Goal: Task Accomplishment & Management: Use online tool/utility

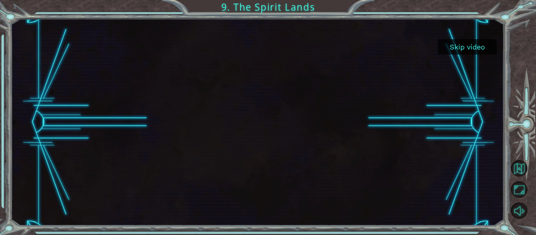
click at [467, 44] on button "Skip video" at bounding box center [467, 46] width 59 height 15
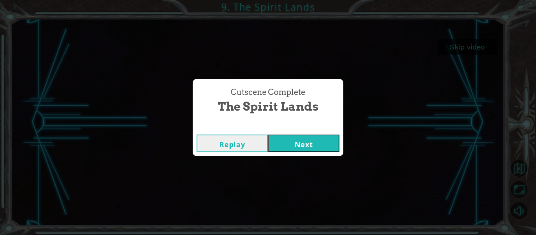
click at [310, 144] on button "Next" at bounding box center [303, 144] width 71 height 18
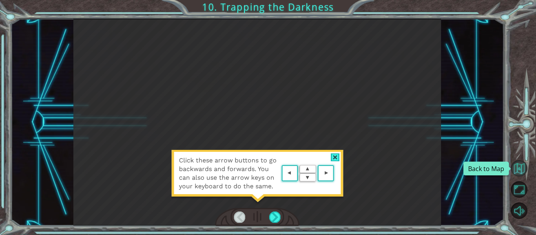
click at [518, 173] on button "Back to Map" at bounding box center [519, 168] width 16 height 16
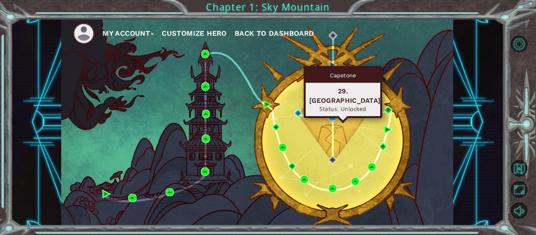
click at [334, 114] on img at bounding box center [332, 117] width 8 height 8
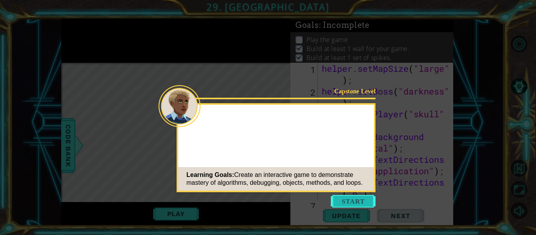
click at [360, 198] on button "Start" at bounding box center [353, 201] width 45 height 13
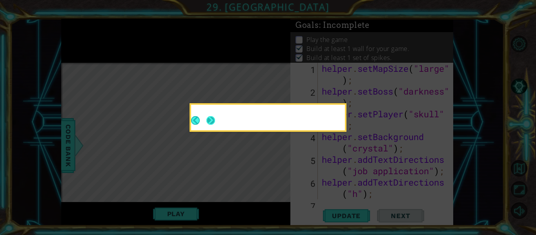
click at [215, 125] on button "Next" at bounding box center [210, 120] width 9 height 9
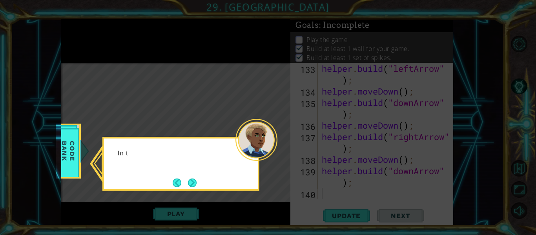
scroll to position [1899, 0]
click at [198, 184] on div "In the CODE B" at bounding box center [180, 164] width 157 height 54
click at [195, 183] on button "Next" at bounding box center [192, 182] width 9 height 9
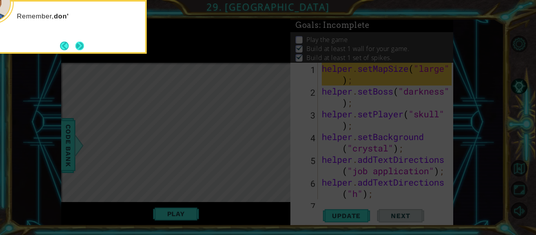
click at [80, 41] on button "Next" at bounding box center [79, 46] width 12 height 12
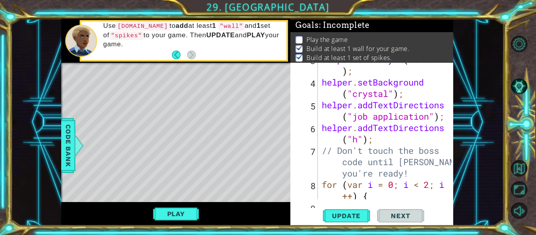
scroll to position [55, 0]
click at [349, 216] on span "Update" at bounding box center [346, 216] width 44 height 8
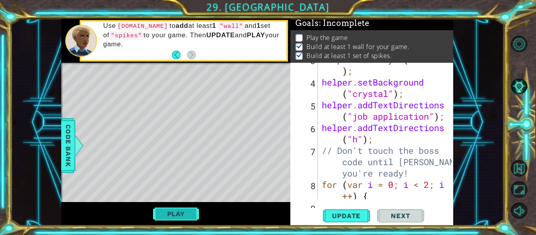
click at [180, 210] on button "Play" at bounding box center [176, 213] width 46 height 15
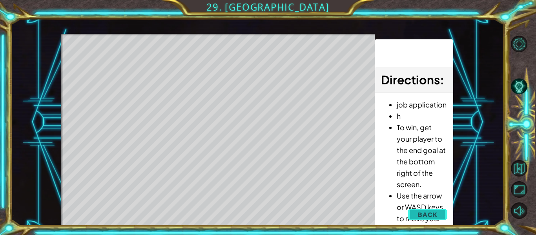
click at [412, 216] on button "Back" at bounding box center [427, 215] width 40 height 16
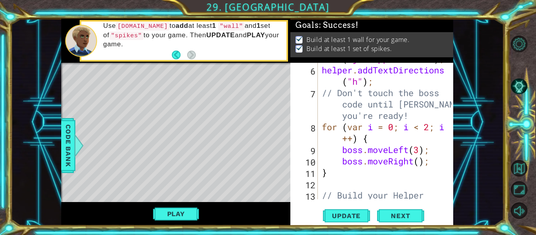
scroll to position [111, 0]
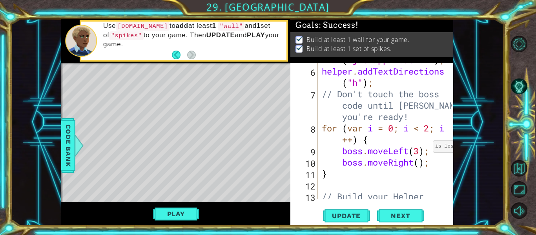
click at [431, 128] on div "helper . addTextDirections ( "job application" ) ; helper . addTextDirections (…" at bounding box center [387, 134] width 135 height 182
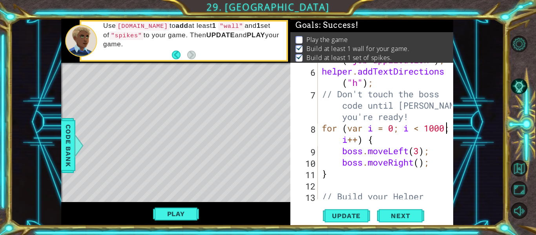
scroll to position [0, 6]
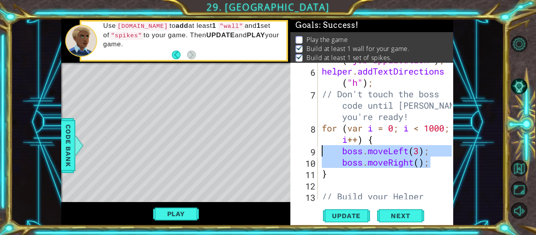
drag, startPoint x: 431, startPoint y: 165, endPoint x: 323, endPoint y: 155, distance: 108.8
click at [323, 155] on div "helper . addTextDirections ( "job application" ) ; helper . addTextDirections (…" at bounding box center [387, 134] width 135 height 182
type textarea "]"
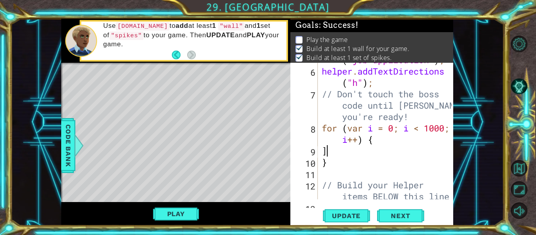
scroll to position [0, 0]
type textarea "b"
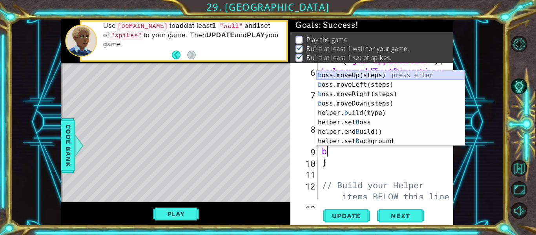
click at [333, 78] on div "b oss.moveUp(steps) press enter b oss.moveLeft(steps) press enter b oss.moveRig…" at bounding box center [390, 118] width 148 height 94
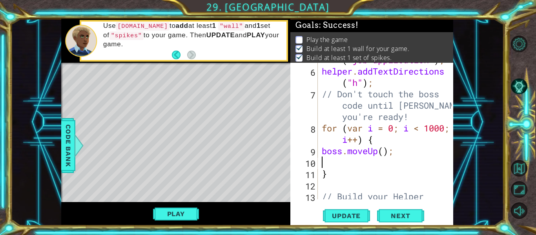
click at [385, 151] on div "helper . addTextDirections ( "job application" ) ; helper . addTextDirections (…" at bounding box center [387, 134] width 135 height 182
type textarea "boss.moveUp(3);"
type textarea "b"
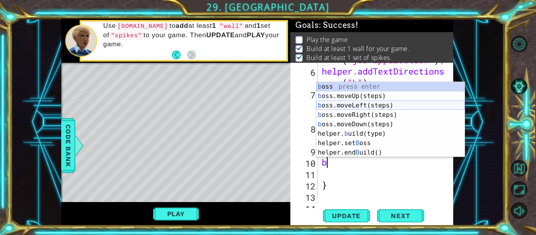
click at [384, 107] on div "b oss press enter b oss.moveUp(steps) press enter b oss.moveLeft(steps) press e…" at bounding box center [390, 129] width 148 height 94
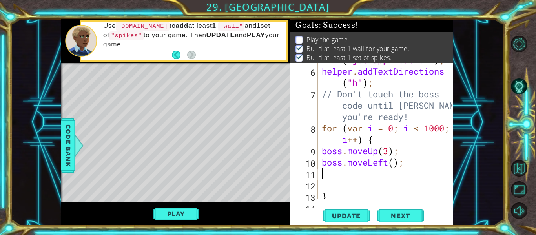
click at [392, 164] on div "helper . addTextDirections ( "job application" ) ; helper . addTextDirections (…" at bounding box center [387, 128] width 135 height 171
type textarea "boss.moveLeft(1);"
click at [389, 173] on div "helper . addTextDirections ( "job application" ) ; helper . addTextDirections (…" at bounding box center [387, 128] width 135 height 171
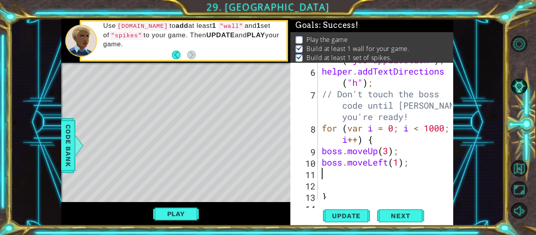
type textarea "r"
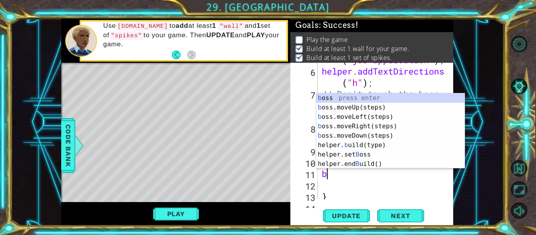
type textarea "br"
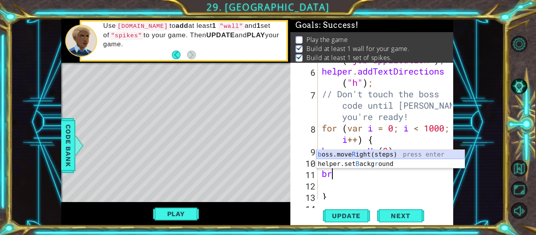
click at [379, 153] on div "b oss.move R ight(steps) press enter helper.set B ackg r ound press enter" at bounding box center [390, 169] width 148 height 38
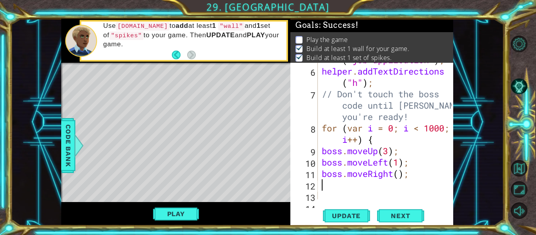
click at [399, 176] on div "helper . addTextDirections ( "job application" ) ; helper . addTextDirections (…" at bounding box center [387, 128] width 135 height 171
type textarea "boss.moveRight(1);"
click at [363, 183] on div "helper . addTextDirections ( "job application" ) ; helper . addTextDirections (…" at bounding box center [387, 128] width 135 height 171
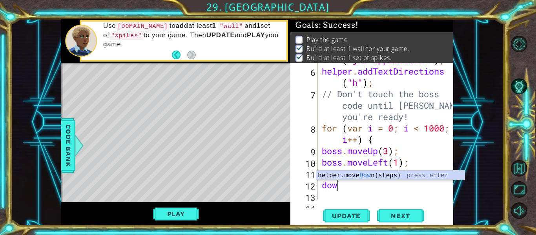
scroll to position [0, 0]
type textarea "d"
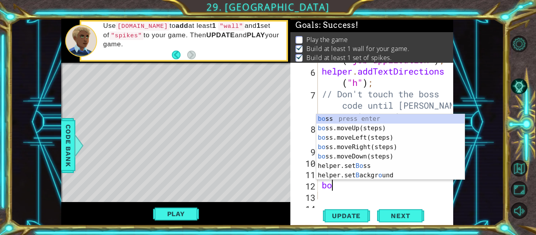
scroll to position [0, 0]
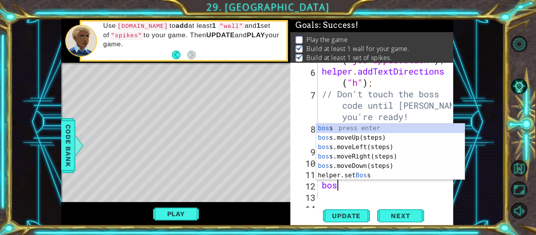
type textarea "boss"
click at [359, 168] on div "boss press enter boss .moveUp(steps) press enter boss .moveLeft(steps) press en…" at bounding box center [390, 161] width 148 height 75
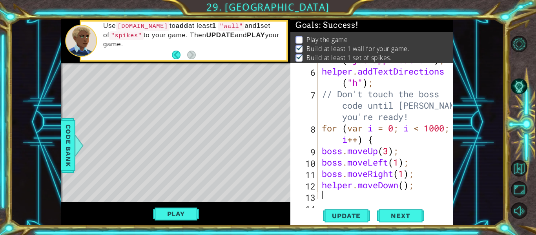
scroll to position [0, 0]
drag, startPoint x: 351, startPoint y: 187, endPoint x: 320, endPoint y: 183, distance: 31.2
click at [320, 183] on div "helper . addTextDirections ( "job application" ) ; helper . addTextDirections (…" at bounding box center [387, 128] width 135 height 171
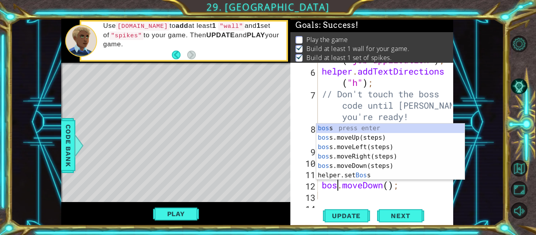
type textarea "boss.moveDown();"
click at [330, 196] on div "helper . addTextDirections ( "job application" ) ; helper . addTextDirections (…" at bounding box center [387, 128] width 135 height 171
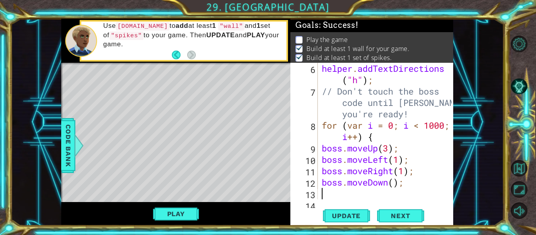
click at [395, 183] on div "helper . addTextDirections ( "h" ) ; // Don't touch the boss code until [PERSON…" at bounding box center [387, 148] width 135 height 171
type textarea "boss.moveDown();"
click at [396, 196] on div "helper . addTextDirections ( "h" ) ; // Don't touch the boss code until [PERSON…" at bounding box center [387, 148] width 135 height 171
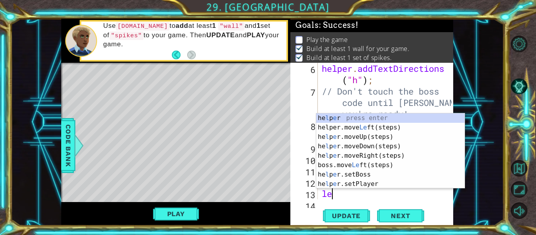
scroll to position [0, 0]
type textarea "left"
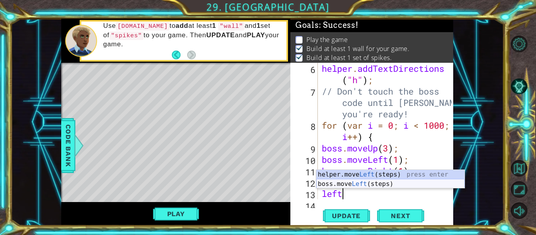
click at [361, 182] on div "helper.move Left (steps) press enter boss.move Left (steps) press enter" at bounding box center [390, 189] width 148 height 38
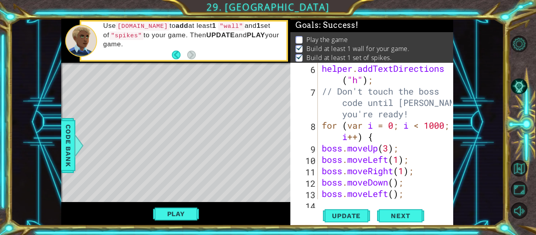
click at [393, 197] on div "helper . addTextDirections ( "h" ) ; // Don't touch the boss code until [PERSON…" at bounding box center [387, 148] width 135 height 171
type textarea "boss.moveLeft(3);"
click at [356, 213] on span "Update" at bounding box center [346, 216] width 44 height 8
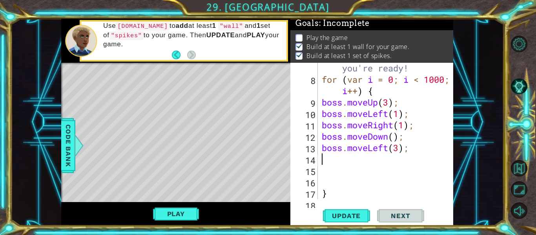
scroll to position [160, 0]
click at [384, 184] on div "// Don't touch the boss code until [PERSON_NAME] says you're ready! for ( var i…" at bounding box center [387, 131] width 135 height 182
click at [365, 214] on span "Update" at bounding box center [346, 216] width 44 height 8
click at [167, 218] on button "Play" at bounding box center [176, 213] width 46 height 15
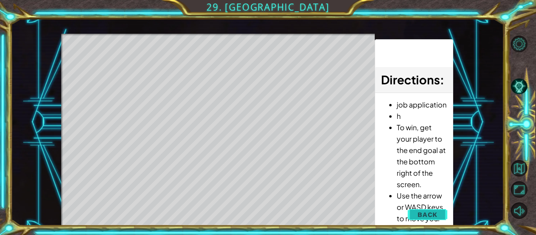
click at [417, 215] on button "Back" at bounding box center [427, 215] width 40 height 16
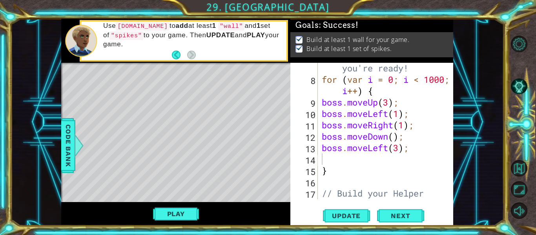
scroll to position [0, 0]
click at [369, 159] on div "// Don't touch the boss code until [PERSON_NAME] says you're ready! for ( var i…" at bounding box center [387, 136] width 135 height 193
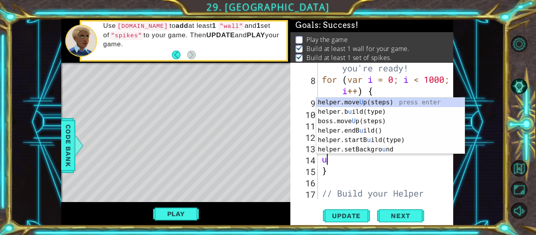
type textarea "up"
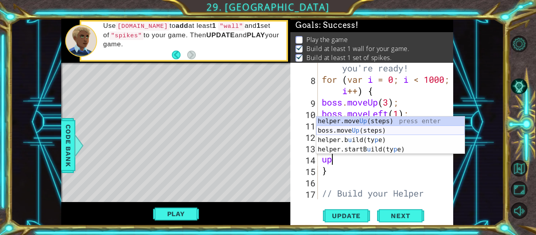
click at [356, 131] on div "helper.move Up (steps) press enter boss.move Up (steps) press enter helper.b u …" at bounding box center [390, 144] width 148 height 56
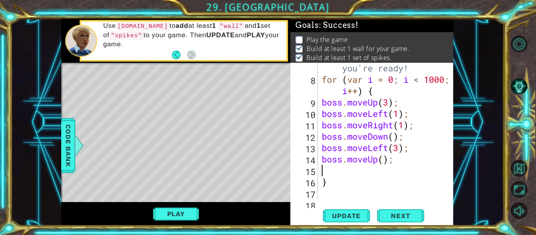
click at [383, 160] on div "// Don't touch the boss code until [PERSON_NAME] says you're ready! for ( var i…" at bounding box center [387, 136] width 135 height 193
type textarea "boss.moveUp(4);"
click at [367, 173] on div "// Don't touch the boss code until [PERSON_NAME] says you're ready! for ( var i…" at bounding box center [387, 136] width 135 height 193
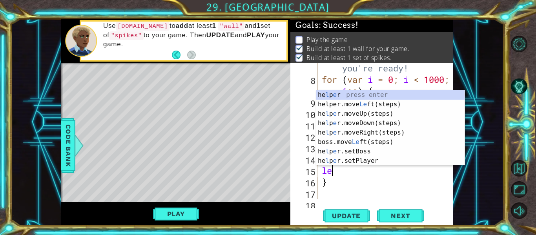
scroll to position [0, 0]
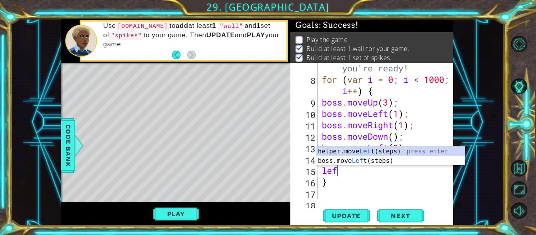
type textarea "left"
click at [369, 161] on div "helper.move Left (steps) press enter boss.move Left (steps) press enter" at bounding box center [390, 166] width 148 height 38
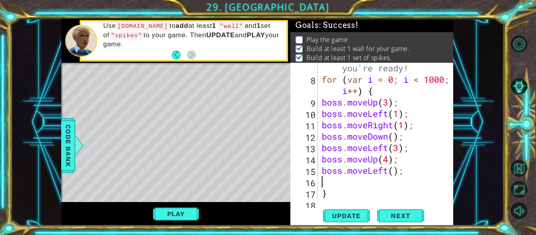
scroll to position [0, 0]
type textarea "3"
click at [396, 175] on div "// Don't touch the boss code until [PERSON_NAME] says you're ready! for ( var i…" at bounding box center [387, 131] width 135 height 182
type textarea "boss.moveLeft(3);"
click at [354, 213] on span "Update" at bounding box center [346, 216] width 44 height 8
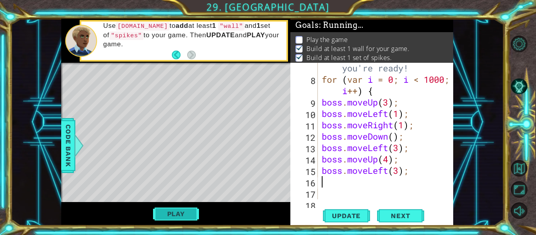
click at [165, 213] on button "Play" at bounding box center [176, 213] width 46 height 15
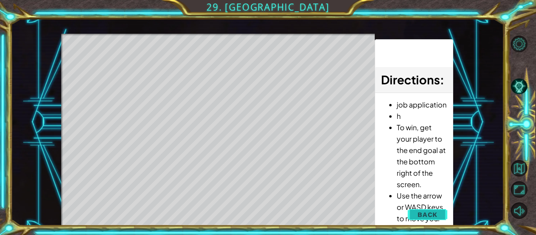
click at [422, 212] on span "Back" at bounding box center [427, 215] width 20 height 8
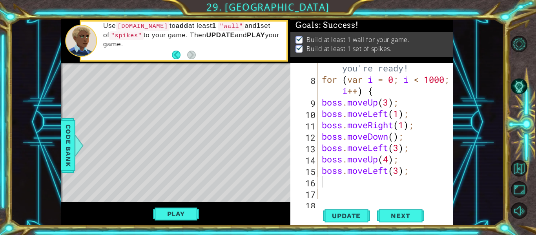
click at [403, 184] on div "// Don't touch the boss code until [PERSON_NAME] says you're ready! for ( var i…" at bounding box center [387, 131] width 135 height 182
type textarea "d"
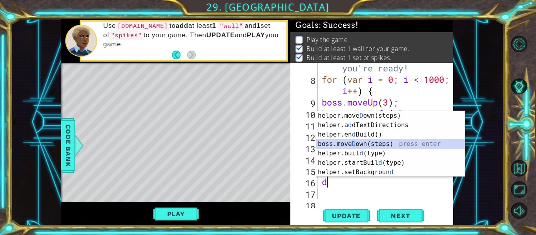
click at [376, 145] on div "helper.[PERSON_NAME] own(steps) press enter helper.a d dTextDirections press en…" at bounding box center [390, 153] width 148 height 85
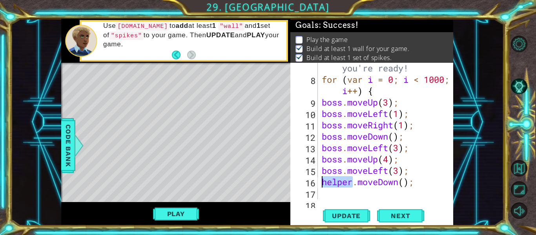
drag, startPoint x: 353, startPoint y: 183, endPoint x: 322, endPoint y: 186, distance: 30.7
click at [322, 186] on div "// Don't touch the boss code until [PERSON_NAME] says you're ready! for ( var i…" at bounding box center [387, 131] width 135 height 182
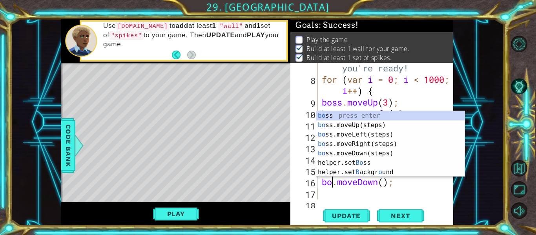
type textarea "boss.moveDown();"
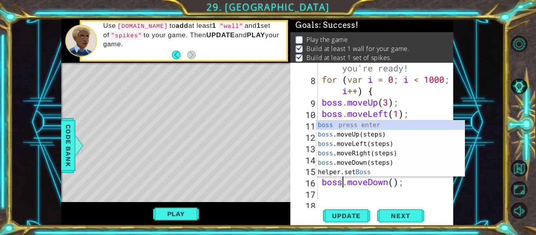
scroll to position [0, 1]
click at [329, 196] on div "// Don't touch the boss code until [PERSON_NAME] says you're ready! for ( var i…" at bounding box center [387, 131] width 135 height 182
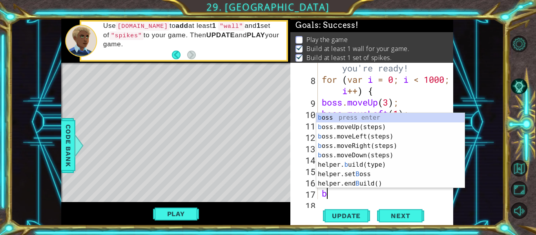
type textarea "bl"
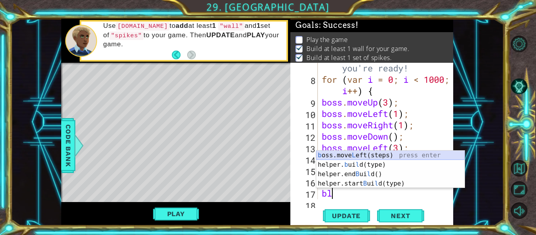
click at [348, 156] on div "b oss.move L eft(steps) press enter helper. b ui [PERSON_NAME](type) press ente…" at bounding box center [390, 179] width 148 height 56
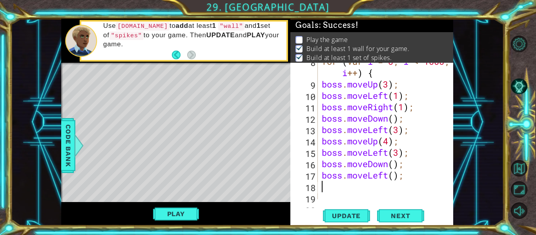
scroll to position [178, 0]
type textarea "o"
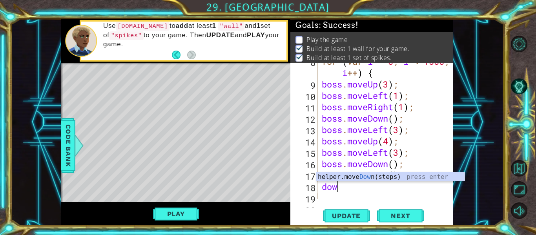
type textarea "down"
click at [391, 178] on div "helper.move Down (steps) press enter" at bounding box center [390, 186] width 148 height 28
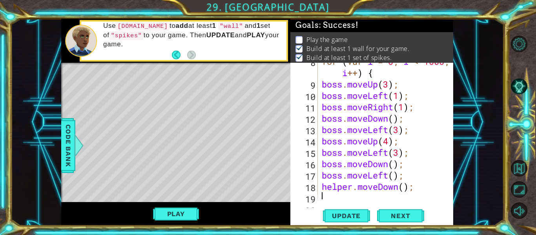
scroll to position [0, 0]
drag, startPoint x: 347, startPoint y: 185, endPoint x: 320, endPoint y: 189, distance: 27.3
click at [320, 189] on div "for ( var i = 0 ; i < 1000 ; i ++ ) { boss . moveUp ( 3 ) ; boss . moveLeft ( 1…" at bounding box center [387, 141] width 135 height 171
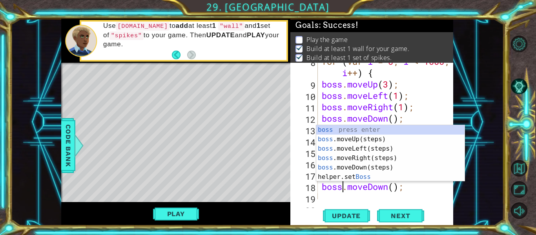
scroll to position [0, 1]
click at [395, 188] on div "for ( var i = 0 ; i < 1000 ; i ++ ) { boss . moveUp ( 3 ) ; boss . moveLeft ( 1…" at bounding box center [387, 141] width 135 height 171
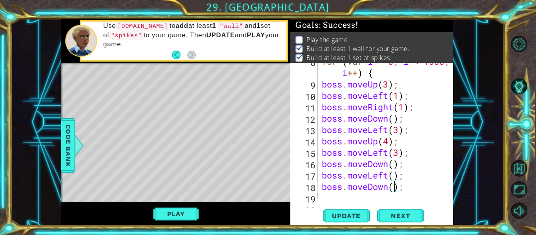
type textarea "boss.moveDown(5);"
click at [390, 198] on div "for ( var i = 0 ; i < 1000 ; i ++ ) { boss . moveUp ( 3 ) ; boss . moveLeft ( 1…" at bounding box center [387, 141] width 135 height 171
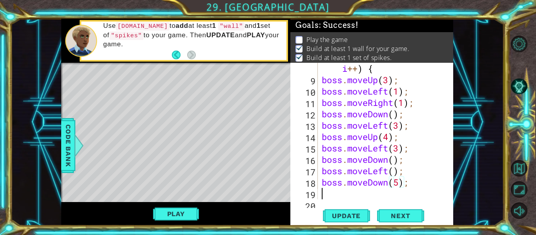
scroll to position [182, 0]
click at [344, 211] on button "Update" at bounding box center [346, 216] width 47 height 16
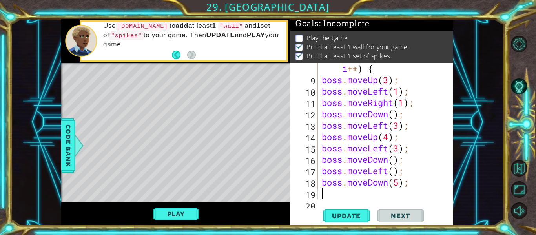
scroll to position [2, 0]
type textarea "right"
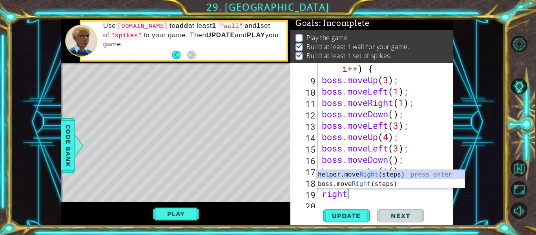
scroll to position [0, 1]
click at [362, 185] on div "helper.move Right (steps) press enter boss.move Right (steps) press enter" at bounding box center [390, 189] width 148 height 38
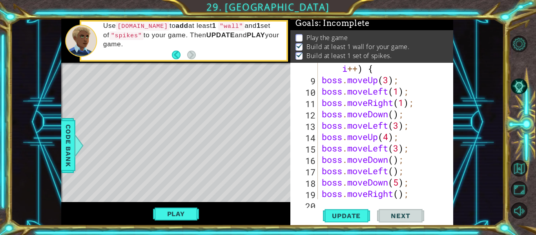
scroll to position [0, 0]
click at [398, 196] on div "for ( var i = 0 ; i < 1000 ; i ++ ) { boss . moveUp ( 3 ) ; boss . moveLeft ( 1…" at bounding box center [387, 136] width 135 height 171
click at [394, 201] on div "boss.moveRight(3); 8 9 10 11 12 13 14 15 16 17 18 19 20 21 for ( var i = 0 ; i …" at bounding box center [371, 144] width 163 height 163
type textarea "boss.moveRight(3);"
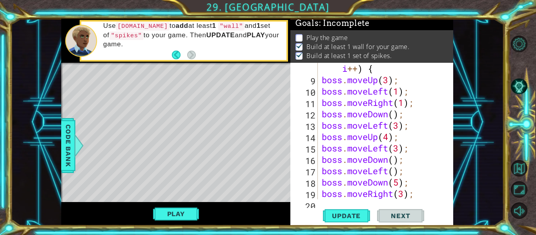
scroll to position [193, 0]
type textarea "up"
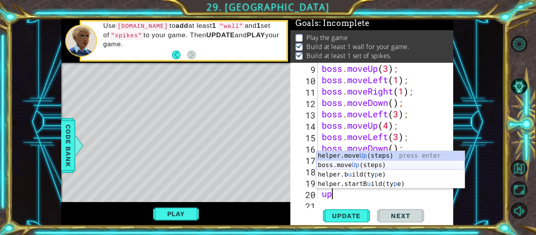
click at [389, 164] on div "helper.move Up (steps) press enter boss.move Up (steps) press enter helper.b u …" at bounding box center [390, 179] width 148 height 56
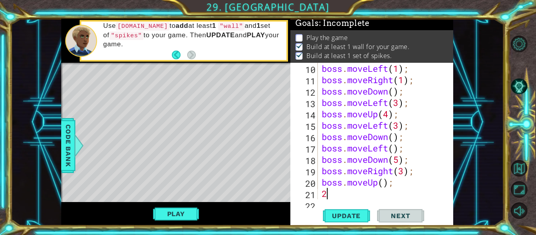
scroll to position [205, 0]
click at [384, 186] on div "boss . moveLeft ( 1 ) ; boss . moveRight ( 1 ) ; boss . moveDown ( ) ; boss . m…" at bounding box center [387, 142] width 135 height 159
click at [376, 195] on div "boss . moveLeft ( 1 ) ; boss . moveRight ( 1 ) ; boss . moveDown ( ) ; boss . m…" at bounding box center [387, 142] width 135 height 159
type textarea "2"
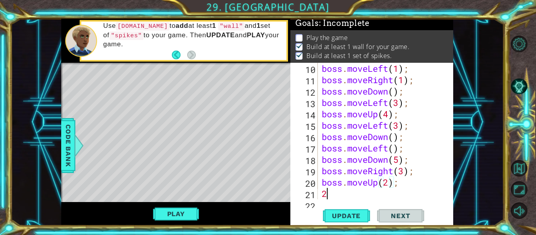
scroll to position [0, 0]
click at [329, 216] on span "Update" at bounding box center [346, 216] width 44 height 8
click at [175, 211] on button "Play" at bounding box center [176, 213] width 46 height 15
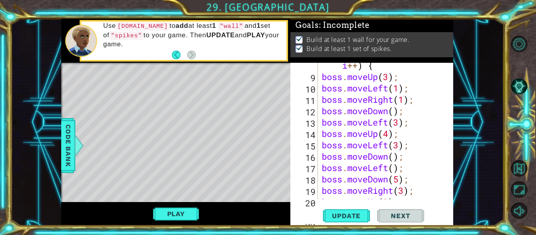
scroll to position [185, 0]
click at [405, 191] on div "for ( var i = 0 ; i < 1000 ; i ++ ) { boss . moveUp ( 3 ) ; boss . moveLeft ( 1…" at bounding box center [387, 133] width 135 height 171
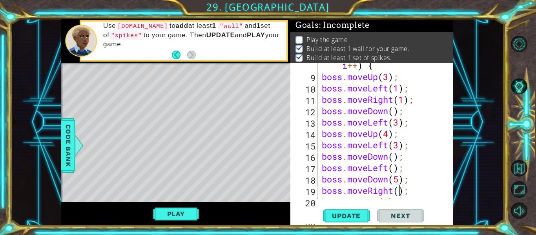
scroll to position [0, 4]
type textarea "boss.moveRight(2);"
click at [155, 176] on div "Level Map" at bounding box center [242, 178] width 362 height 231
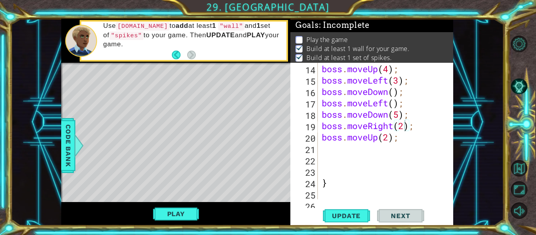
scroll to position [250, 0]
click at [373, 150] on div "boss . moveLeft ( 3 ) ; boss . moveUp ( 4 ) ; boss . moveLeft ( 3 ) ; boss . mo…" at bounding box center [387, 131] width 135 height 159
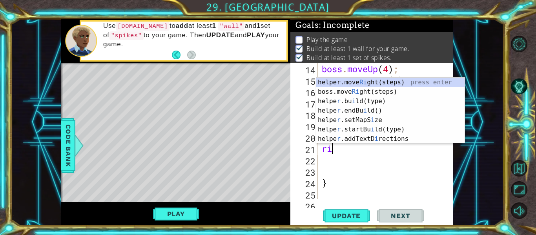
scroll to position [0, 1]
type textarea "right"
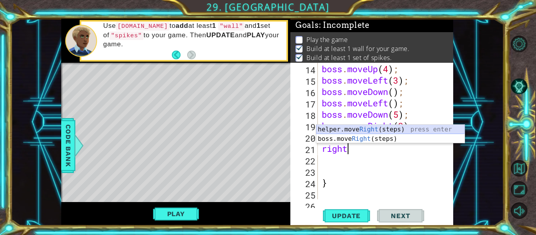
click at [365, 131] on div "helper.move Right (steps) press enter boss.move Right (steps) press enter" at bounding box center [390, 144] width 148 height 38
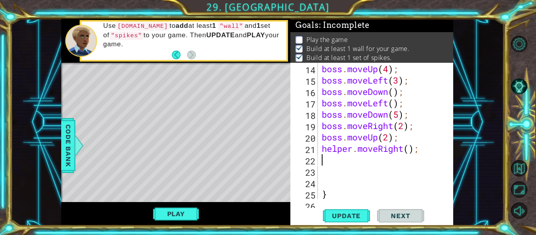
click at [409, 149] on div "boss . moveLeft ( 3 ) ; boss . moveUp ( 4 ) ; boss . moveLeft ( 3 ) ; boss . mo…" at bounding box center [387, 131] width 135 height 159
type textarea "helper.moveRight(5);"
click at [409, 161] on div "boss . moveLeft ( 3 ) ; boss . moveUp ( 4 ) ; boss . moveLeft ( 3 ) ; boss . mo…" at bounding box center [387, 131] width 135 height 159
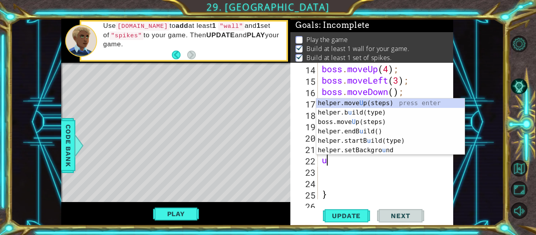
type textarea "up"
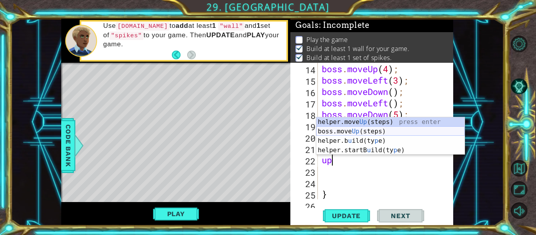
click at [377, 132] on div "helper.move Up (steps) press enter boss.move Up (steps) press enter helper.b u …" at bounding box center [390, 145] width 148 height 56
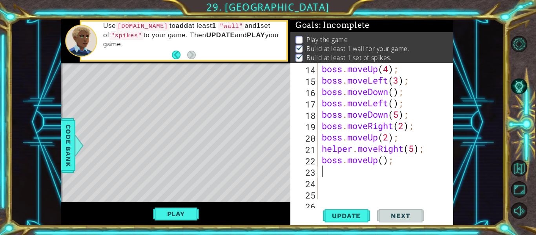
click at [382, 159] on div "boss . moveLeft ( 3 ) ; boss . moveUp ( 4 ) ; boss . moveLeft ( 3 ) ; boss . mo…" at bounding box center [387, 131] width 135 height 159
type textarea "boss.moveUp(3);"
click at [390, 174] on div "boss . moveLeft ( 3 ) ; boss . moveUp ( 4 ) ; boss . moveLeft ( 3 ) ; boss . mo…" at bounding box center [387, 131] width 135 height 159
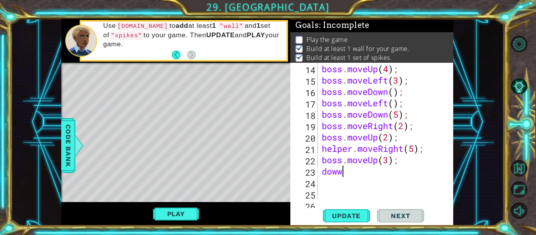
type textarea "dow"
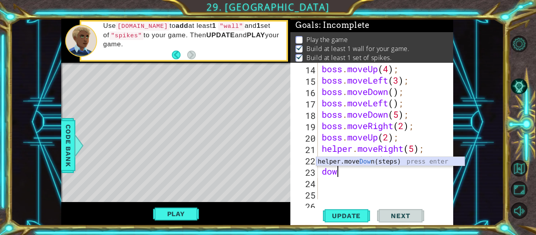
click at [372, 160] on div "helper.move Dow n(steps) press enter" at bounding box center [390, 171] width 148 height 28
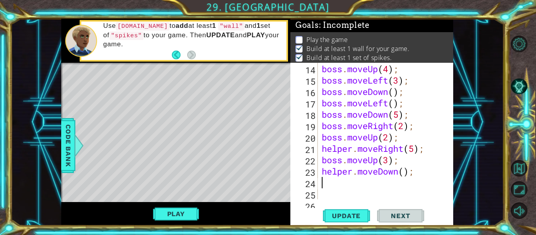
scroll to position [0, 0]
drag, startPoint x: 352, startPoint y: 173, endPoint x: 322, endPoint y: 173, distance: 30.2
click at [322, 173] on div "boss . moveLeft ( 3 ) ; boss . moveUp ( 4 ) ; boss . moveLeft ( 3 ) ; boss . mo…" at bounding box center [387, 131] width 135 height 159
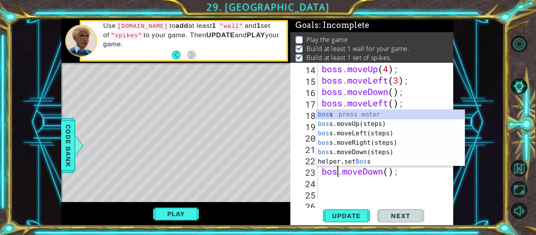
type textarea "boss.moveDown();"
click at [352, 184] on div "boss . moveLeft ( 3 ) ; boss . moveUp ( 4 ) ; boss . moveLeft ( 3 ) ; boss . mo…" at bounding box center [387, 131] width 135 height 159
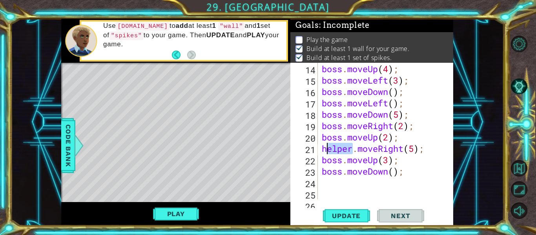
drag, startPoint x: 353, startPoint y: 149, endPoint x: 326, endPoint y: 151, distance: 27.1
click at [326, 151] on div "boss . moveLeft ( 3 ) ; boss . moveUp ( 4 ) ; boss . moveLeft ( 3 ) ; boss . mo…" at bounding box center [387, 131] width 135 height 159
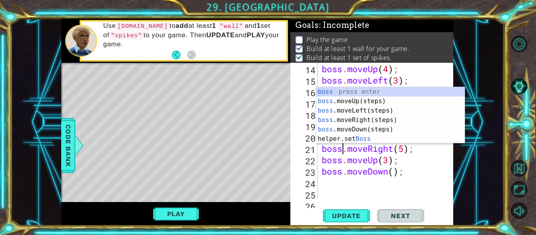
scroll to position [0, 1]
click at [394, 172] on div "boss . moveLeft ( 3 ) ; boss . moveUp ( 4 ) ; boss . moveLeft ( 3 ) ; boss . mo…" at bounding box center [387, 131] width 135 height 159
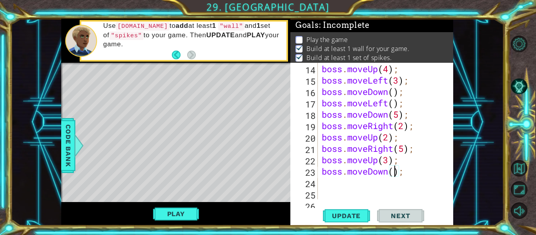
type textarea "boss.moveDown(2);"
click at [397, 182] on div "boss . moveLeft ( 3 ) ; boss . moveUp ( 4 ) ; boss . moveLeft ( 3 ) ; boss . mo…" at bounding box center [387, 131] width 135 height 159
type textarea "left"
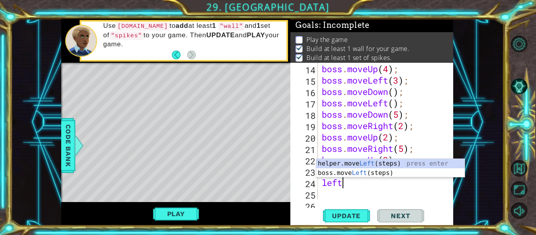
scroll to position [0, 0]
click at [370, 174] on div "helper.move Left (steps) press enter boss.move Left (steps) press enter" at bounding box center [390, 178] width 148 height 38
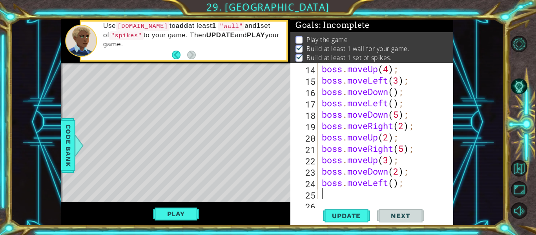
scroll to position [0, 0]
click at [394, 184] on div "boss . moveLeft ( 3 ) ; boss . moveUp ( 4 ) ; boss . moveLeft ( 3 ) ; boss . mo…" at bounding box center [387, 131] width 135 height 159
type textarea "boss.moveLeft(1);"
click at [396, 193] on div "boss . moveLeft ( 3 ) ; boss . moveUp ( 4 ) ; boss . moveLeft ( 3 ) ; boss . mo…" at bounding box center [387, 131] width 135 height 159
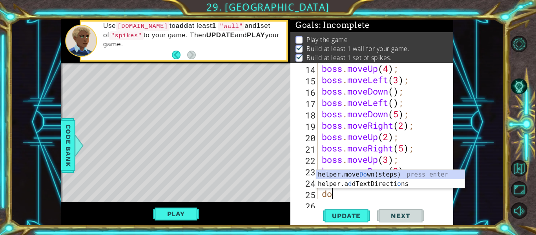
scroll to position [0, 0]
type textarea "down"
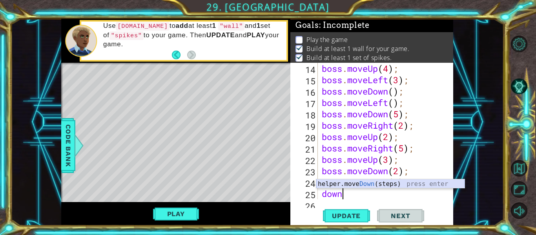
click at [406, 187] on div "helper.move Down (steps) press enter" at bounding box center [390, 193] width 148 height 28
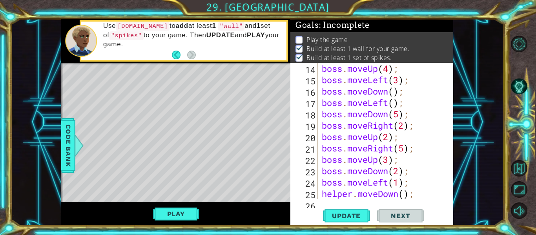
scroll to position [0, 0]
click at [353, 195] on div "boss . moveUp ( 4 ) ; boss . moveLeft ( 3 ) ; boss . moveDown ( ) ; boss . move…" at bounding box center [387, 142] width 135 height 159
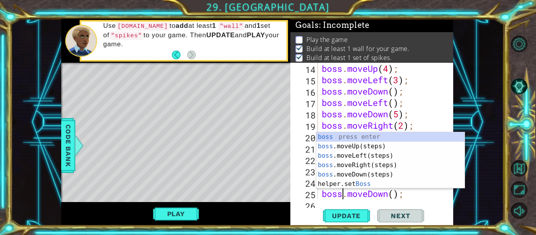
scroll to position [0, 1]
click at [394, 195] on div "boss . moveUp ( 4 ) ; boss . moveLeft ( 3 ) ; boss . moveDown ( ) ; boss . move…" at bounding box center [387, 142] width 135 height 159
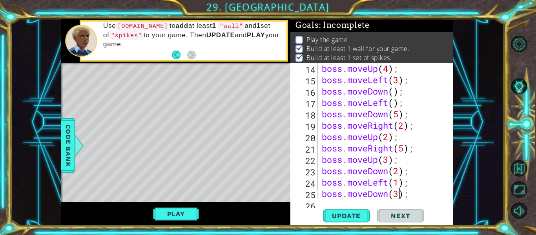
scroll to position [0, 4]
type textarea "boss.moveDown(3);"
click at [369, 202] on div "boss.moveDown(3); 14 15 16 17 18 19 20 21 22 23 24 25 26 boss . moveUp ( 4 ) ; …" at bounding box center [371, 144] width 163 height 163
click at [364, 200] on div "boss.moveDown(3); 14 15 16 17 18 19 20 21 22 23 24 25 26 boss . moveUp ( 4 ) ; …" at bounding box center [371, 144] width 163 height 163
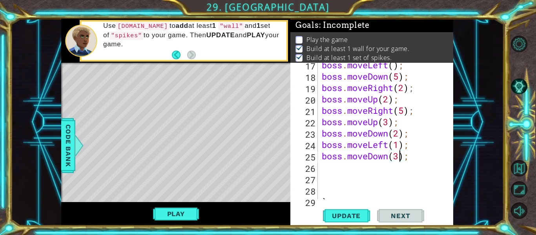
scroll to position [288, 0]
click at [390, 170] on div "boss . moveLeft ( ) ; boss . moveDown ( 5 ) ; boss . moveRight ( 2 ) ; boss . m…" at bounding box center [387, 138] width 135 height 159
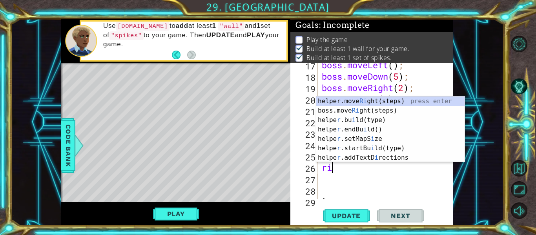
type textarea "right"
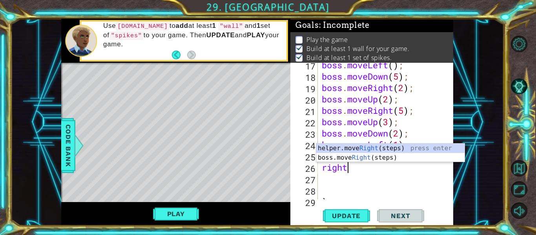
scroll to position [0, 1]
click at [389, 158] on div "helper.move Right (steps) press enter boss.move Right (steps) press enter" at bounding box center [390, 163] width 148 height 38
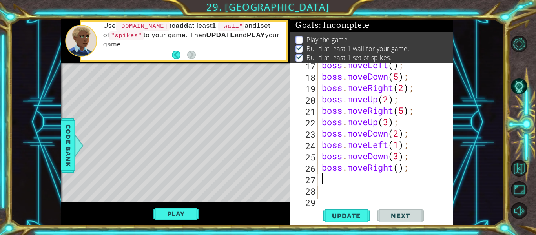
scroll to position [0, 0]
click at [399, 169] on div "boss . moveLeft ( ) ; boss . moveDown ( 5 ) ; boss . moveRight ( 2 ) ; boss . m…" at bounding box center [387, 138] width 135 height 159
click at [359, 217] on span "Update" at bounding box center [346, 216] width 44 height 8
click at [188, 211] on button "Play" at bounding box center [176, 213] width 46 height 15
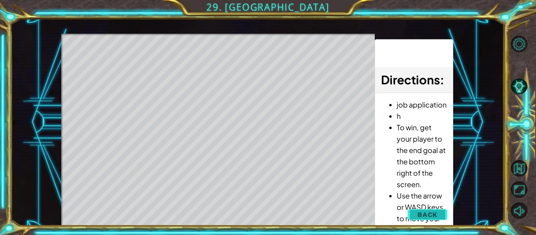
click at [440, 211] on button "Back" at bounding box center [427, 215] width 40 height 16
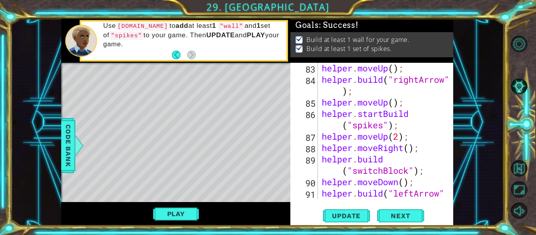
scroll to position [1161, 0]
click at [413, 140] on div "helper . moveUp ( ) ; helper . build ( "rightArrow" ) ; helper . moveUp ( ) ; h…" at bounding box center [387, 147] width 135 height 171
type textarea "helper.moveUp(2);"
click at [413, 140] on div "helper . moveUp ( ) ; helper . build ( "rightArrow" ) ; helper . moveUp ( ) ; h…" at bounding box center [387, 147] width 135 height 171
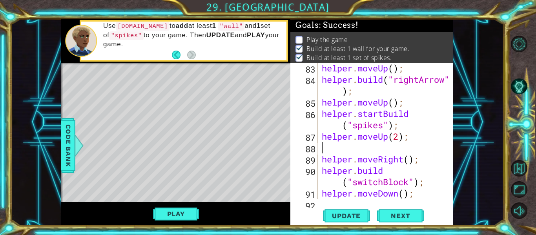
type textarea "h"
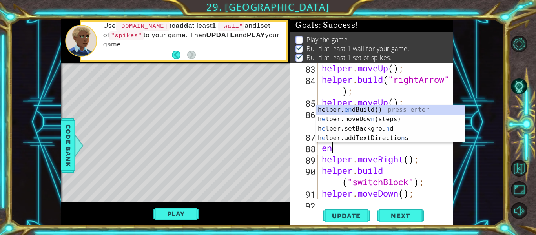
type textarea "end"
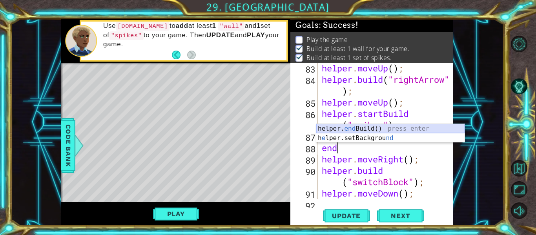
click at [405, 129] on div "helper. end Build() press enter h e lper.setBackgrou nd press enter" at bounding box center [390, 143] width 148 height 38
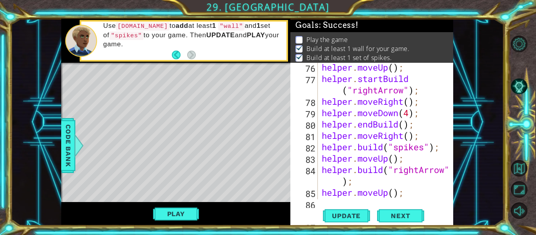
scroll to position [1070, 0]
click at [409, 115] on div "helper . moveUp ( ) ; helper . startBuild ( "rightArrow" ) ; helper . moveRight…" at bounding box center [387, 147] width 135 height 171
click at [422, 125] on div "helper . moveUp ( ) ; helper . startBuild ( "rightArrow" ) ; helper . moveRight…" at bounding box center [387, 147] width 135 height 171
type textarea "helper.endBuild();"
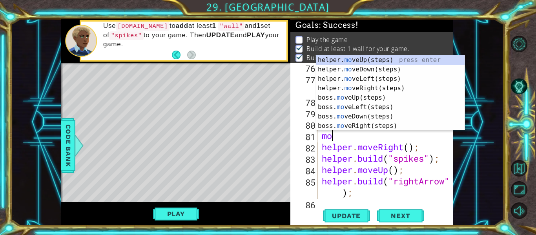
scroll to position [0, 0]
type textarea "move"
click at [355, 70] on div "helper. move Up(steps) press enter helper. move Down(steps) press enter helper.…" at bounding box center [390, 102] width 148 height 94
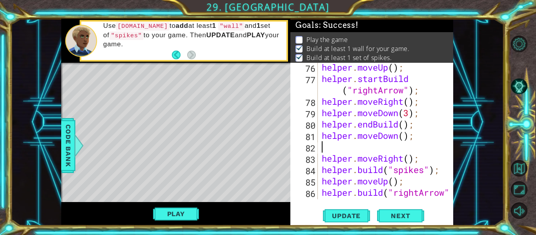
scroll to position [0, 0]
type textarea "helper.moveDown();"
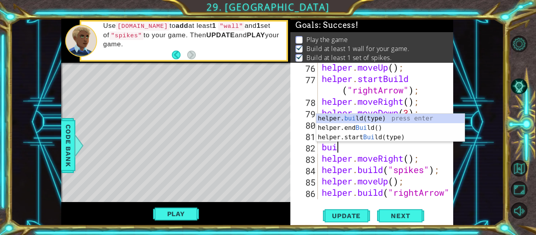
scroll to position [0, 0]
click at [407, 117] on div "helper. [PERSON_NAME](type) press enter helper.end [PERSON_NAME]() press enter …" at bounding box center [390, 137] width 148 height 47
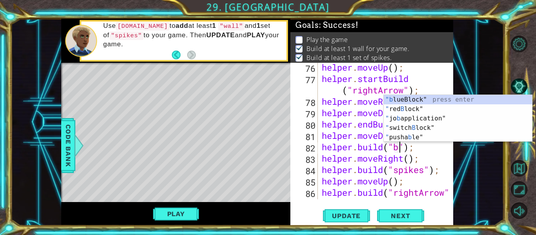
scroll to position [0, 4]
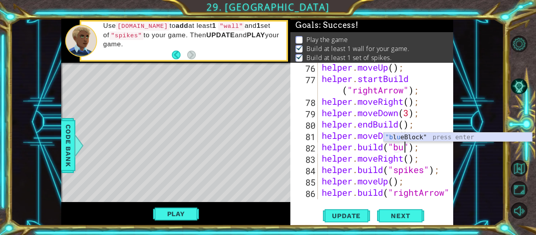
click at [409, 137] on div ""b l u eBlock" press enter" at bounding box center [458, 147] width 148 height 28
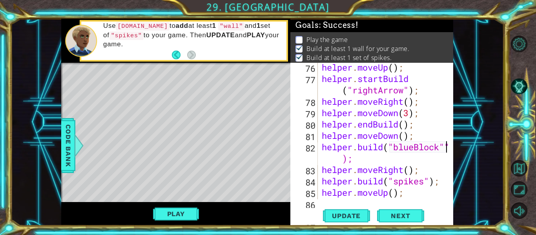
click at [391, 160] on div "helper . moveUp ( ) ; helper . startBuild ( "rightArrow" ) ; helper . moveRight…" at bounding box center [387, 147] width 135 height 171
click at [448, 148] on div at bounding box center [448, 141] width 8 height 2297
type textarea "[DOMAIN_NAME]("blueBlock");"
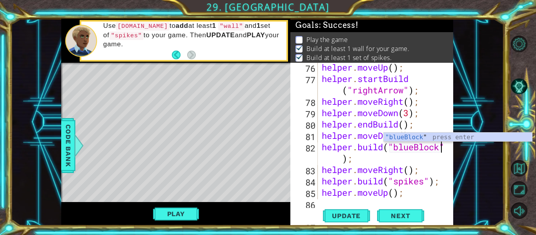
click at [444, 156] on div at bounding box center [448, 141] width 8 height 2297
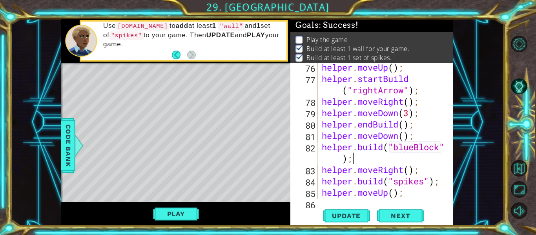
scroll to position [0, 0]
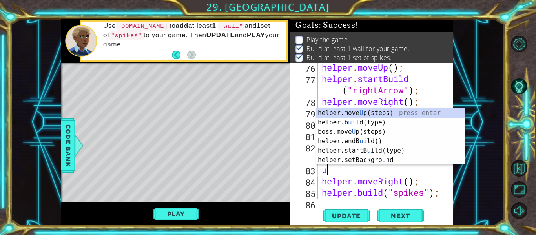
type textarea "up"
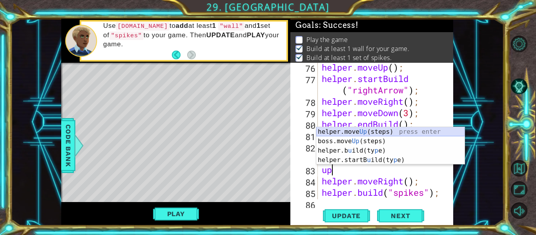
click at [400, 133] on div "helper.move Up (steps) press enter boss.move Up (steps) press enter helper.b u …" at bounding box center [390, 155] width 148 height 56
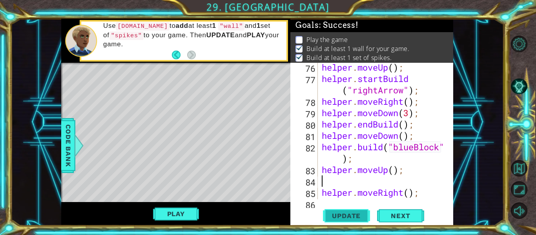
click at [351, 211] on button "Update" at bounding box center [346, 216] width 47 height 16
click at [338, 212] on span "Update" at bounding box center [346, 216] width 44 height 8
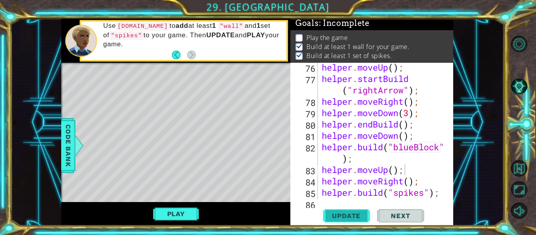
click at [359, 213] on span "Update" at bounding box center [346, 216] width 44 height 8
type textarea "u["
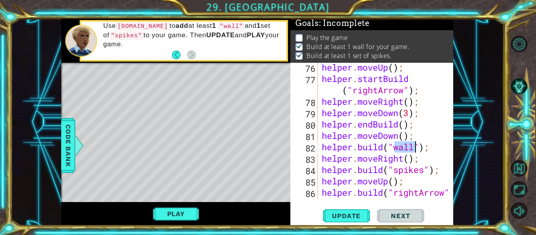
type textarea "bui"
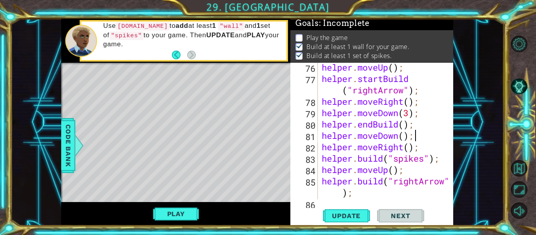
type textarea "helper.moveDown();"
click at [352, 212] on span "Update" at bounding box center [346, 216] width 44 height 8
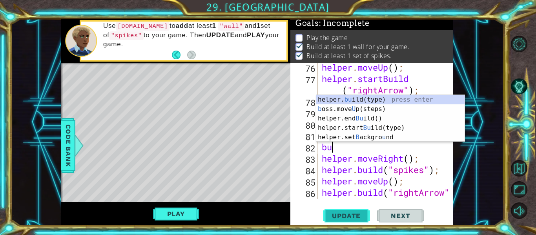
scroll to position [0, 0]
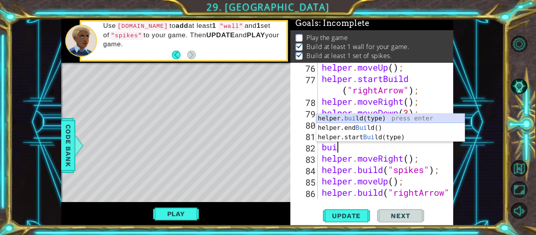
click at [347, 119] on div "helper. [PERSON_NAME](type) press enter helper.end [PERSON_NAME]() press enter …" at bounding box center [390, 137] width 148 height 47
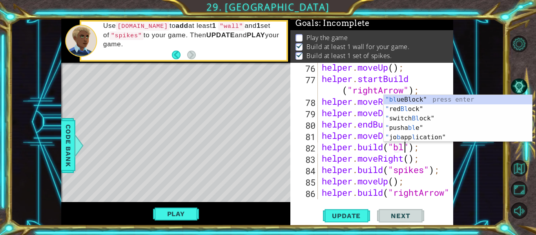
scroll to position [0, 4]
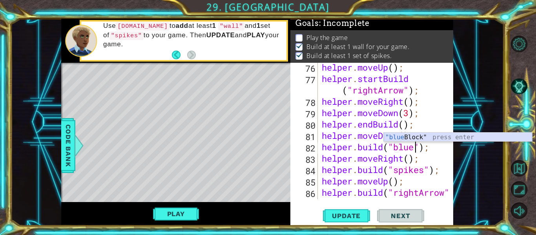
click at [402, 139] on div ""blue Block" press enter" at bounding box center [458, 147] width 148 height 28
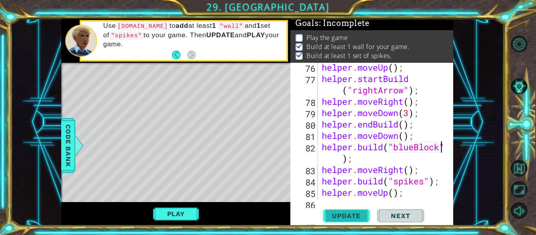
click at [355, 211] on button "Update" at bounding box center [346, 216] width 47 height 16
click at [173, 212] on button "Play" at bounding box center [176, 213] width 46 height 15
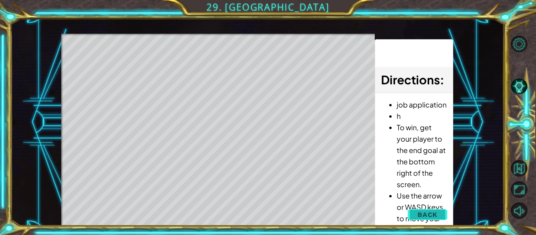
click at [423, 210] on button "Back" at bounding box center [427, 215] width 40 height 16
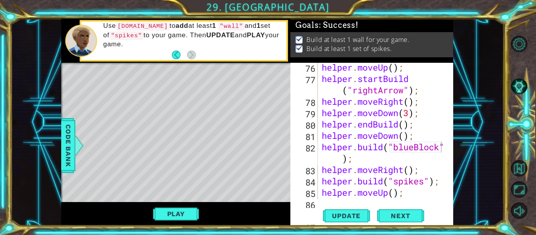
scroll to position [0, 0]
click at [413, 148] on div "helper . moveUp ( ) ; helper . startBuild ( "rightArrow" ) ; helper . moveRight…" at bounding box center [387, 147] width 135 height 171
drag, startPoint x: 413, startPoint y: 148, endPoint x: 395, endPoint y: 152, distance: 18.5
click at [395, 152] on div "helper . moveUp ( ) ; helper . startBuild ( "rightArrow" ) ; helper . moveRight…" at bounding box center [387, 147] width 135 height 171
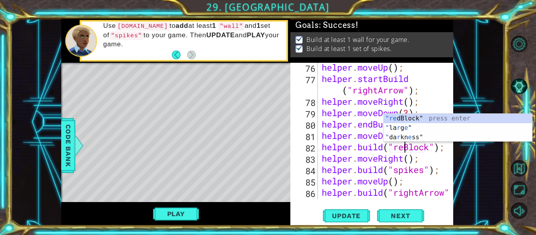
scroll to position [0, 4]
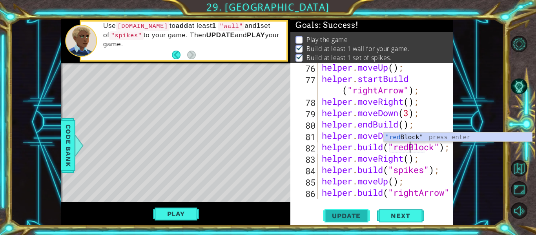
type textarea "[DOMAIN_NAME]("redBlock");"
click at [352, 218] on span "Update" at bounding box center [346, 216] width 44 height 8
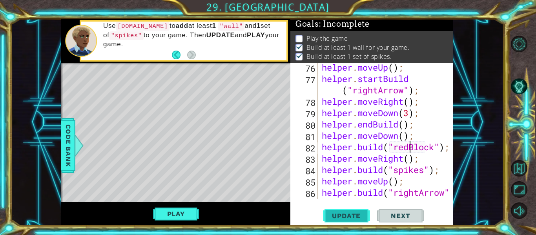
scroll to position [2, 0]
